Goal: Transaction & Acquisition: Purchase product/service

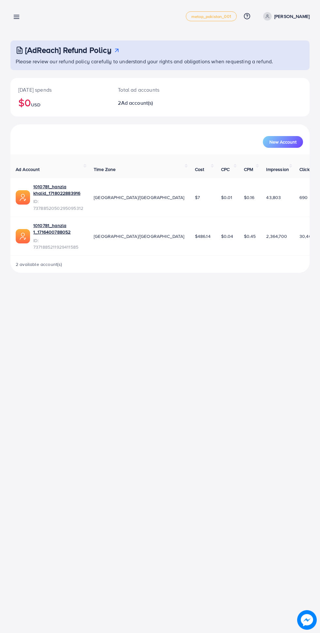
click at [20, 17] on icon at bounding box center [16, 16] width 7 height 7
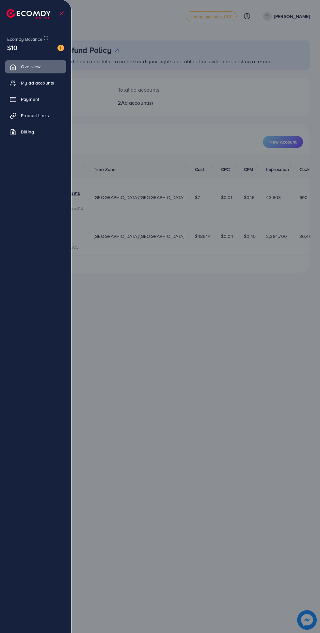
click at [30, 80] on span "My ad accounts" at bounding box center [37, 83] width 33 height 7
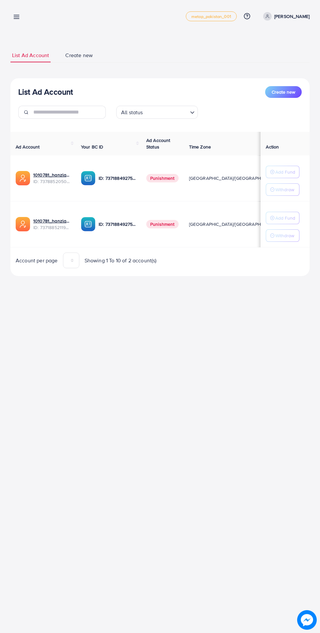
click at [17, 19] on line at bounding box center [16, 19] width 5 height 0
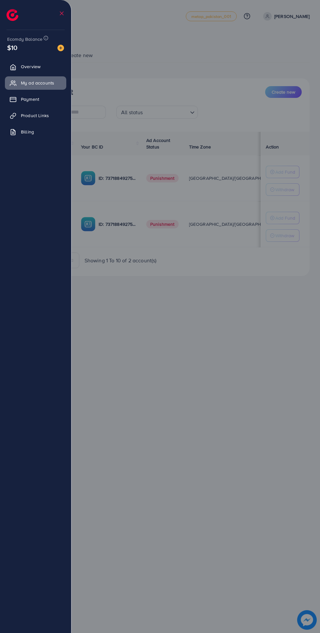
click at [30, 98] on span "Payment" at bounding box center [30, 99] width 18 height 7
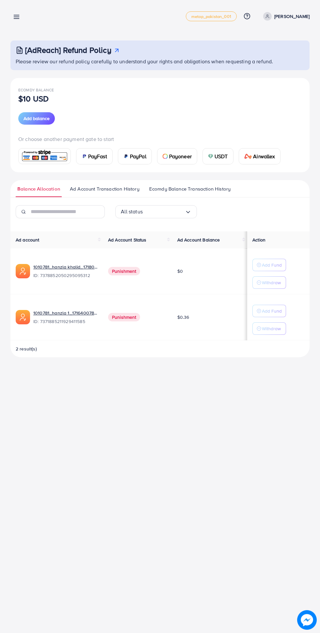
click at [34, 118] on span "Add balance" at bounding box center [36, 118] width 26 height 7
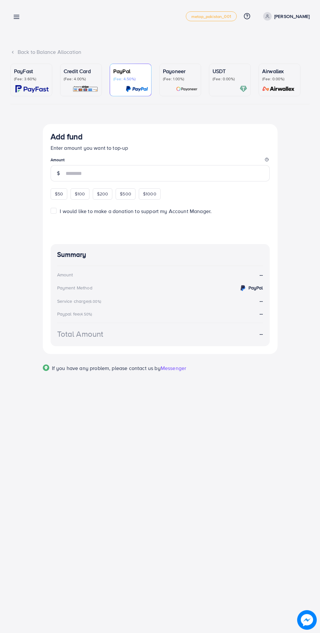
click at [39, 81] on p "(Fee: 3.60%)" at bounding box center [31, 78] width 35 height 5
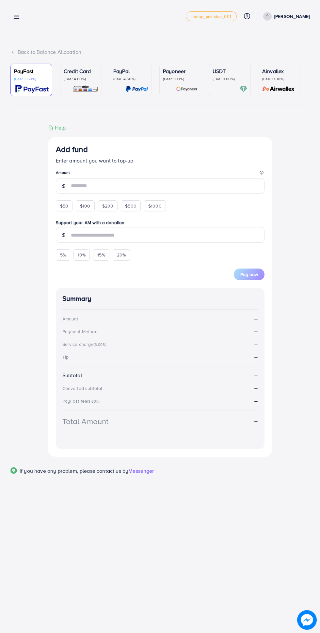
click at [64, 204] on span "$50" at bounding box center [64, 206] width 8 height 7
type input "**"
